Goal: Task Accomplishment & Management: Use online tool/utility

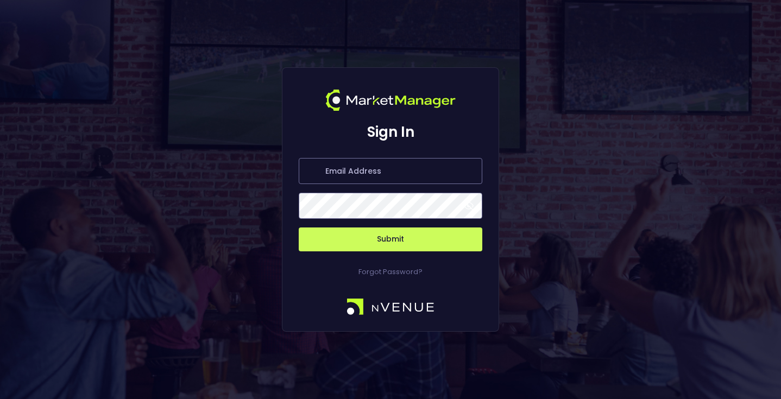
type input "[EMAIL_ADDRESS][DOMAIN_NAME]"
click at [398, 237] on button "Submit" at bounding box center [390, 239] width 183 height 24
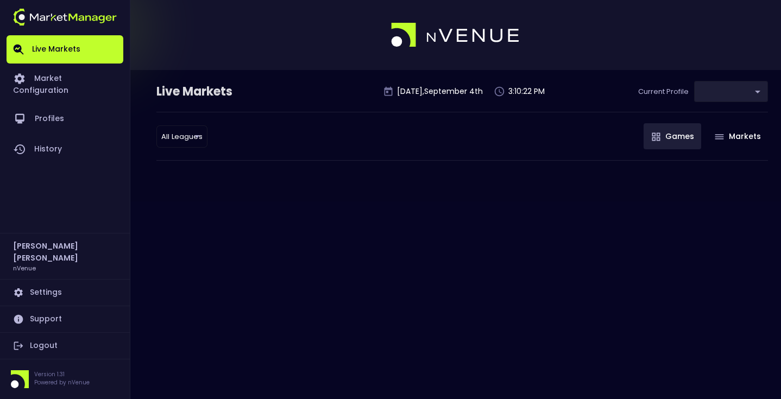
type input "0a763355-b225-40e6-8c79-2dda4ec7b2cf"
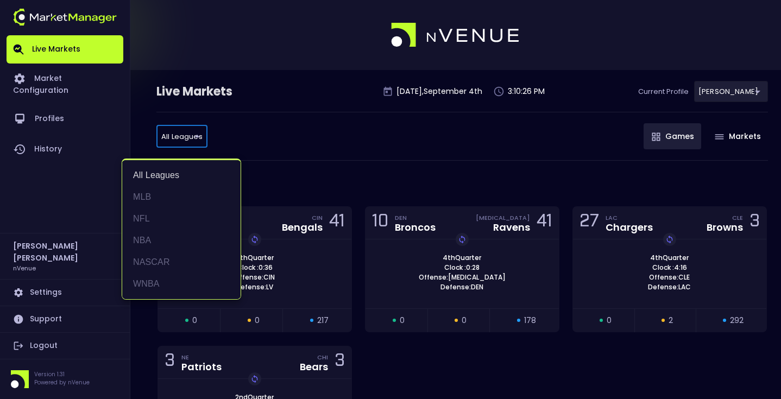
click at [158, 195] on li "MLB" at bounding box center [181, 197] width 118 height 22
type input "MLB"
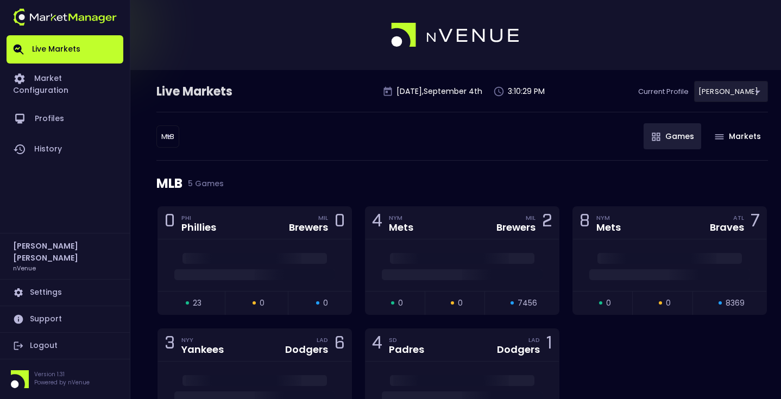
click at [326, 170] on div "MLB 5 Games" at bounding box center [461, 184] width 611 height 46
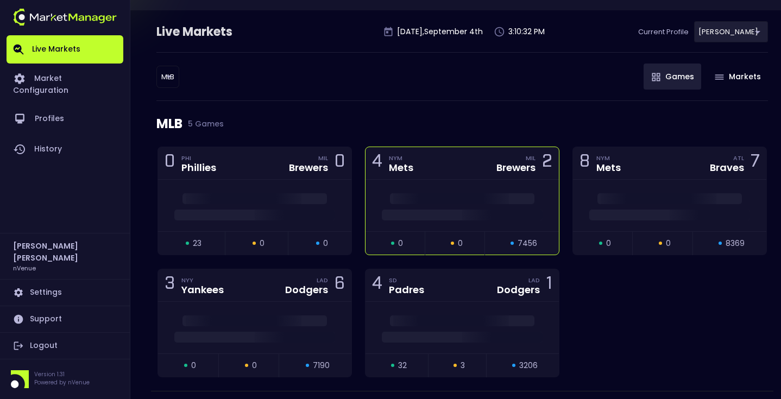
scroll to position [59, 0]
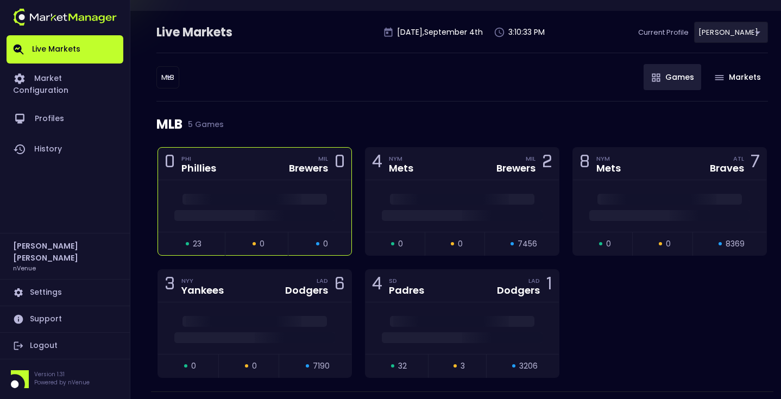
click at [257, 192] on div at bounding box center [254, 206] width 193 height 52
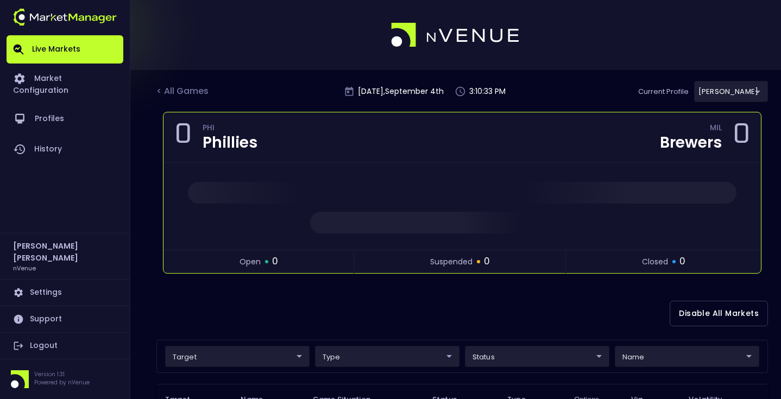
scroll to position [0, 0]
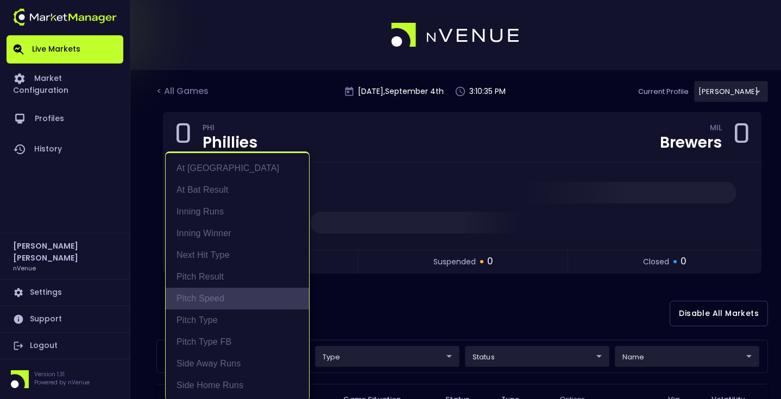
click at [264, 296] on li "Pitch Speed" at bounding box center [237, 299] width 143 height 22
type input "Pitch Speed"
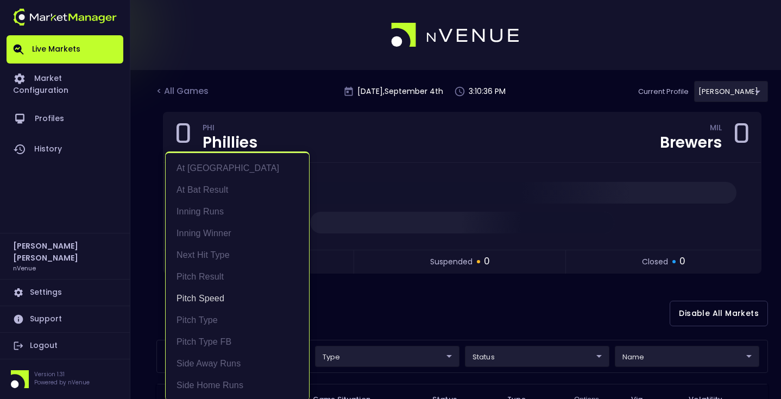
click at [379, 297] on div at bounding box center [390, 199] width 781 height 399
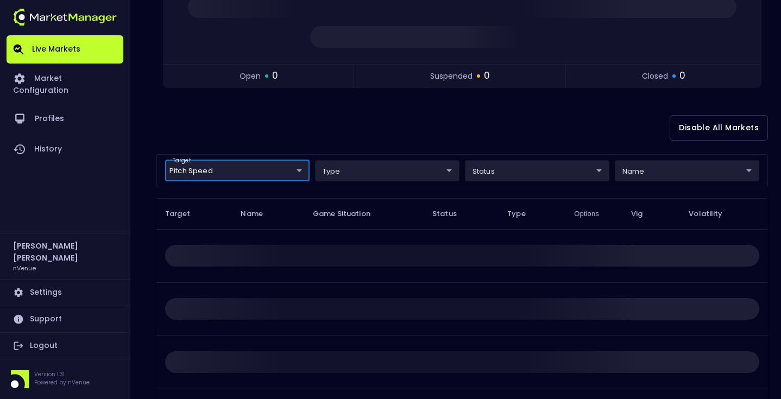
scroll to position [198, 0]
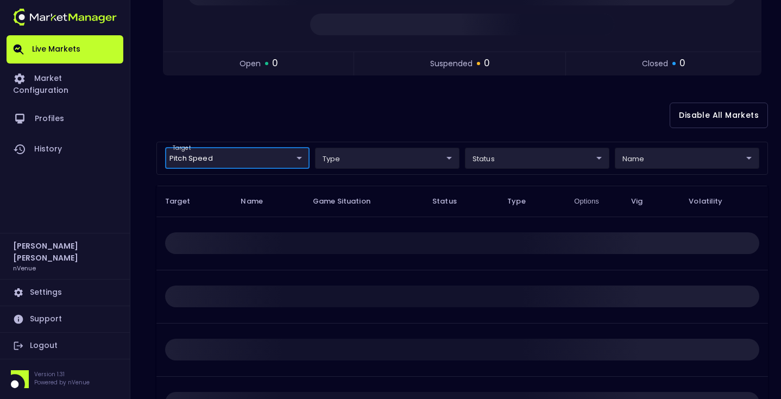
click at [366, 105] on div "Disable All Markets" at bounding box center [461, 115] width 611 height 53
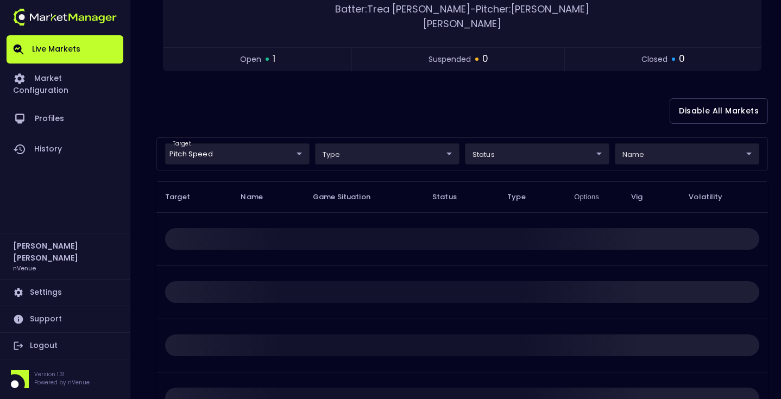
scroll to position [131, 0]
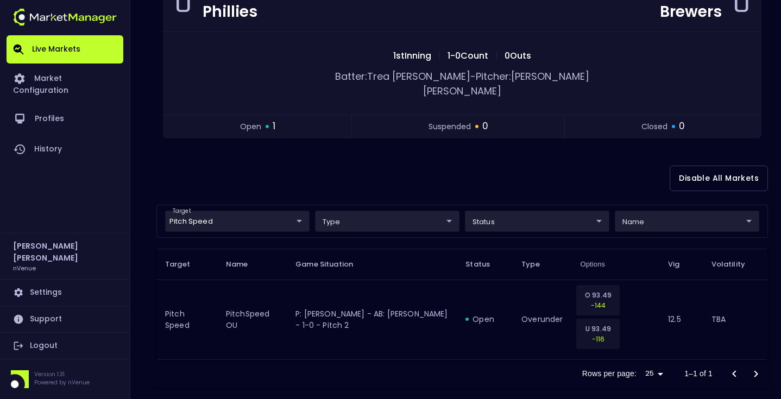
click at [381, 167] on div "Disable All Markets" at bounding box center [461, 178] width 611 height 53
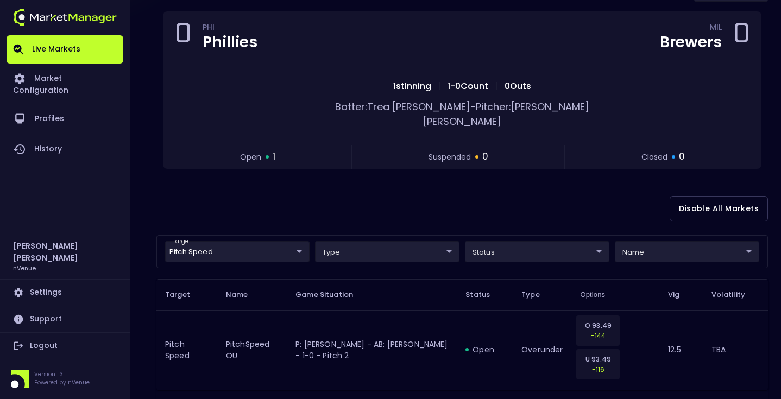
scroll to position [100, 0]
